Goal: Task Accomplishment & Management: Manage account settings

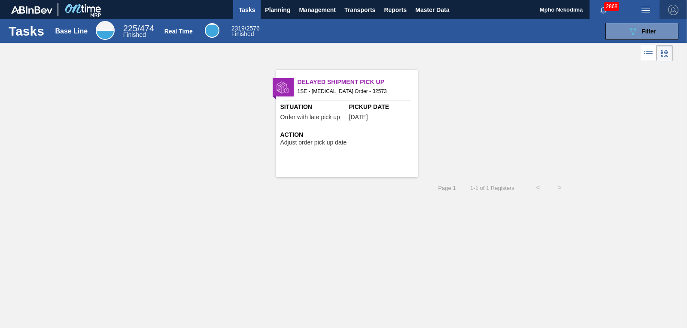
click at [675, 7] on img "button" at bounding box center [673, 10] width 10 height 10
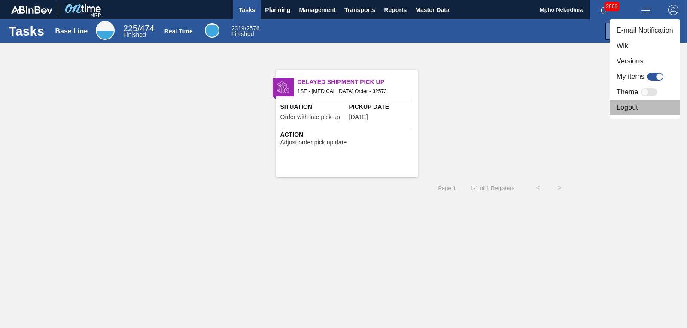
click at [637, 106] on li "Logout" at bounding box center [645, 107] width 70 height 15
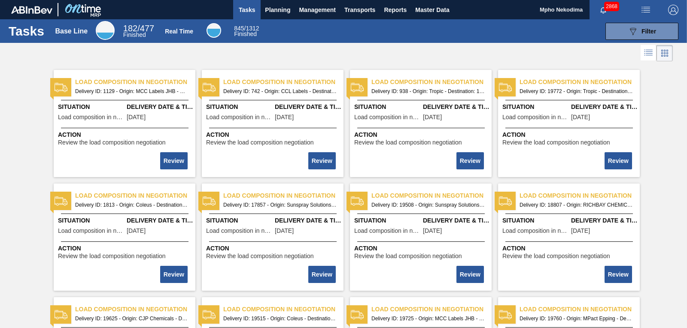
click at [645, 10] on img "button" at bounding box center [645, 10] width 10 height 10
drag, startPoint x: 595, startPoint y: 57, endPoint x: 661, endPoint y: 33, distance: 70.2
click at [595, 57] on div at bounding box center [343, 164] width 687 height 328
click at [674, 11] on img "button" at bounding box center [673, 10] width 10 height 10
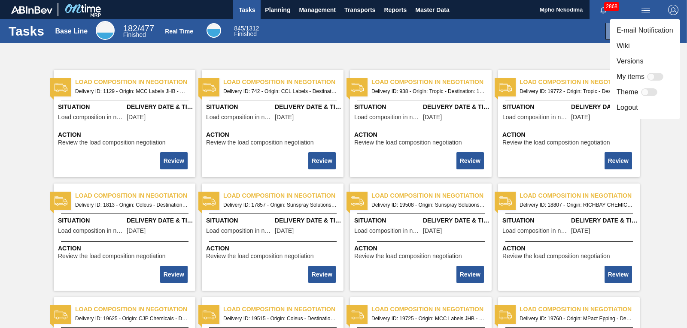
click at [630, 103] on li "Logout" at bounding box center [645, 107] width 70 height 15
